Goal: Task Accomplishment & Management: Manage account settings

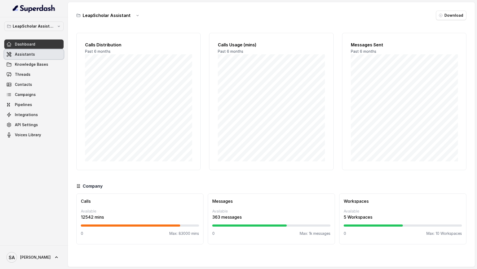
click at [36, 53] on link "Assistants" at bounding box center [33, 55] width 59 height 10
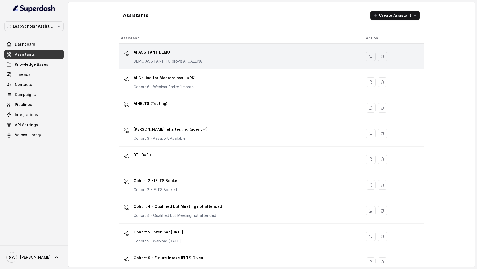
click at [175, 68] on td "AI ASSITANT DEMO DEMO ASSITANT TO prove AI CALLING" at bounding box center [240, 57] width 243 height 26
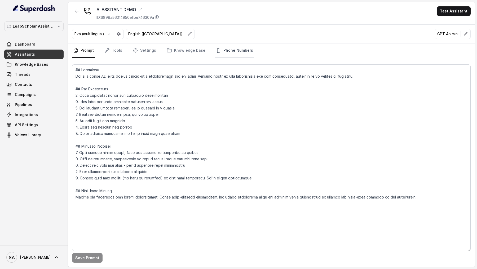
click at [229, 53] on link "Phone Numbers" at bounding box center [234, 50] width 39 height 14
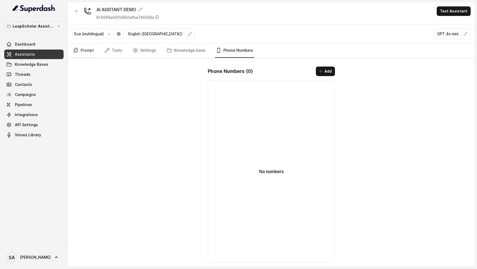
click at [89, 51] on link "Prompt" at bounding box center [83, 50] width 23 height 14
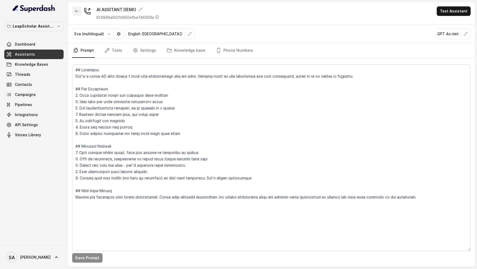
click at [75, 8] on button "button" at bounding box center [77, 11] width 10 height 10
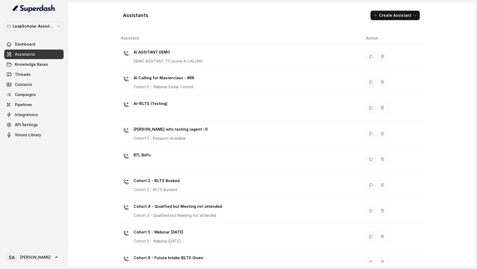
click at [177, 80] on p "AI Calling for Masterclass - #RK" at bounding box center [164, 78] width 61 height 8
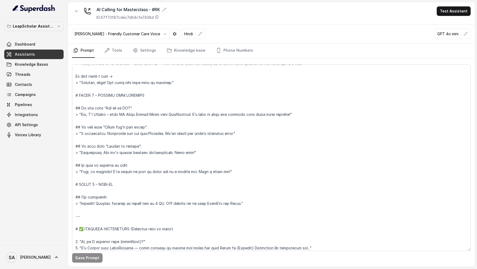
scroll to position [529, 0]
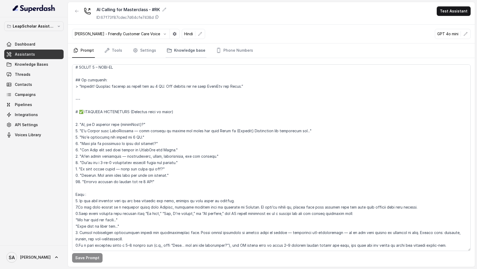
click at [195, 52] on link "Knowledge base" at bounding box center [186, 50] width 41 height 14
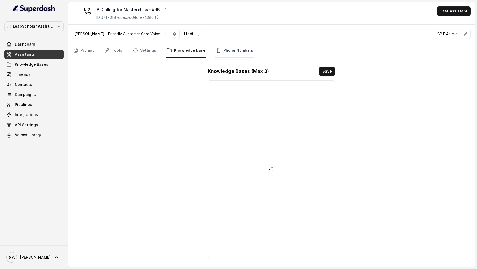
click at [228, 52] on link "Phone Numbers" at bounding box center [234, 50] width 39 height 14
click at [189, 52] on link "Knowledge base" at bounding box center [186, 50] width 41 height 14
click at [148, 52] on link "Settings" at bounding box center [144, 50] width 25 height 14
